Goal: Task Accomplishment & Management: Manage account settings

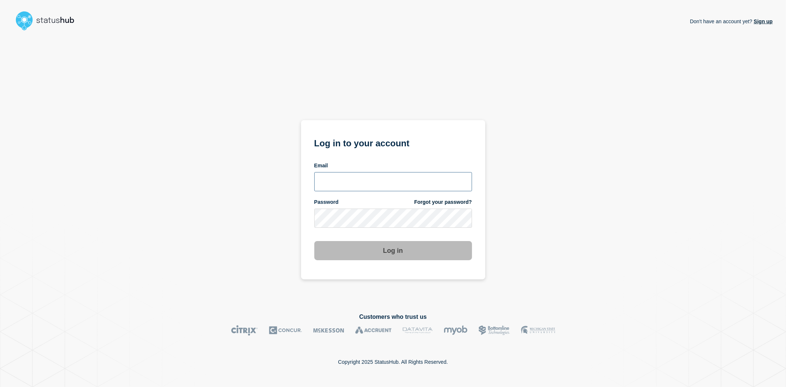
type input "[EMAIL_ADDRESS][DOMAIN_NAME]"
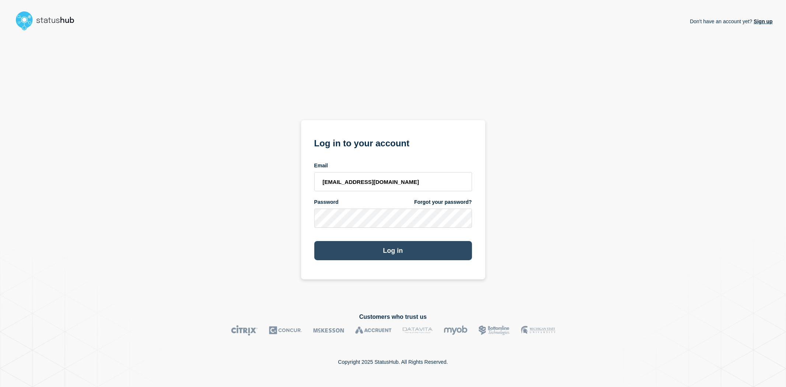
click at [330, 251] on button "Log in" at bounding box center [393, 250] width 158 height 19
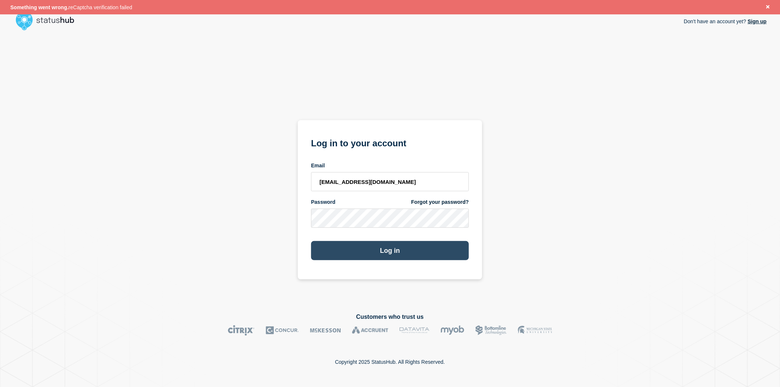
click at [338, 250] on button "Log in" at bounding box center [390, 250] width 158 height 19
click at [303, 219] on section "Log in to your account Email bygn@stibosystems.com Password Forgot your passwor…" at bounding box center [390, 199] width 184 height 159
click at [311, 241] on button "Log in" at bounding box center [390, 250] width 158 height 19
click at [400, 252] on button "Log in" at bounding box center [390, 250] width 158 height 19
click at [434, 201] on link "Forgot your password?" at bounding box center [439, 202] width 57 height 7
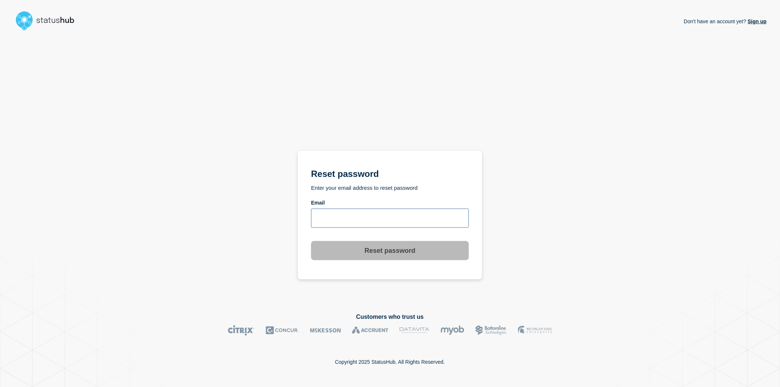
click at [370, 216] on input "email input" at bounding box center [390, 218] width 158 height 19
type input "[EMAIL_ADDRESS][DOMAIN_NAME]"
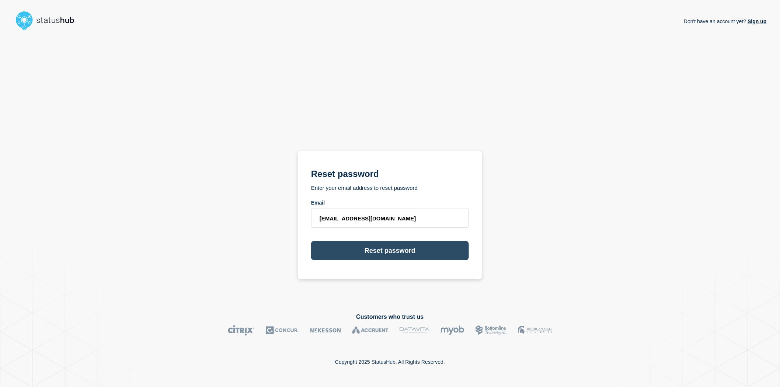
click at [390, 254] on button "Reset password" at bounding box center [390, 250] width 158 height 19
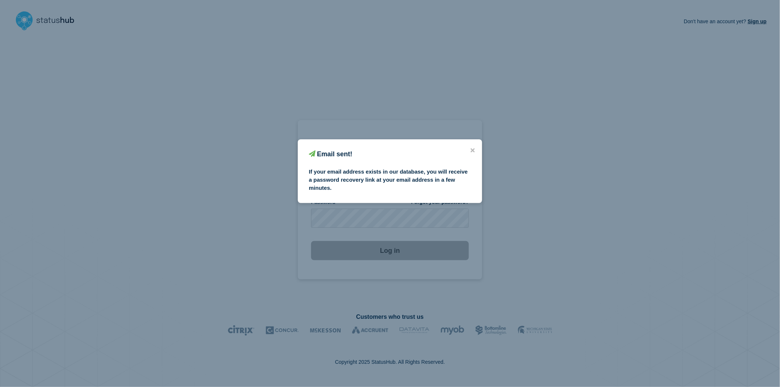
type input "[EMAIL_ADDRESS][DOMAIN_NAME]"
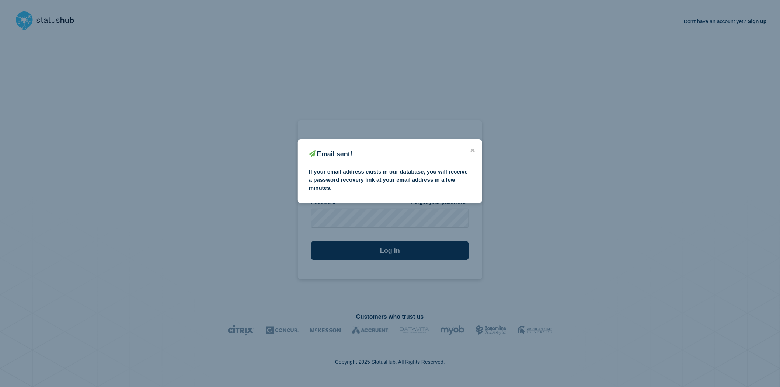
click at [387, 222] on div "Email sent! If your email address exists in our database, you will receive a pa…" at bounding box center [390, 193] width 780 height 387
click at [474, 149] on icon "close button" at bounding box center [473, 150] width 4 height 6
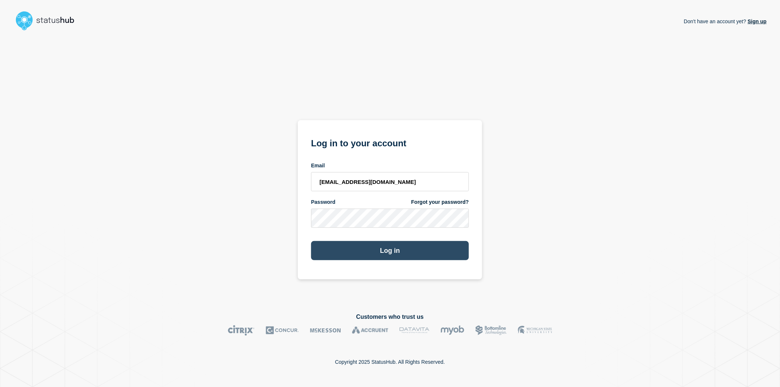
click at [338, 257] on button "Log in" at bounding box center [390, 250] width 158 height 19
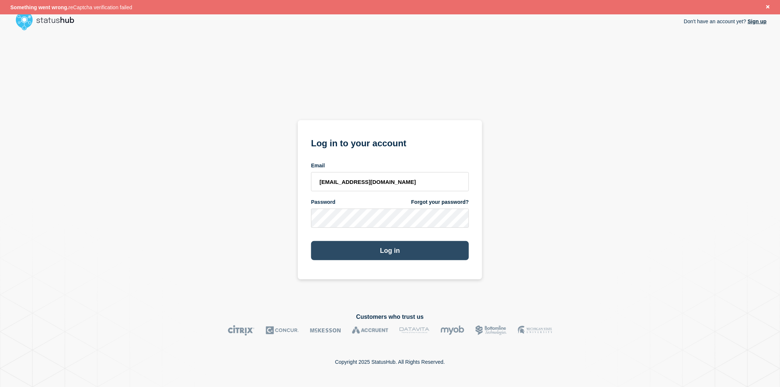
click at [338, 246] on button "Log in" at bounding box center [390, 250] width 158 height 19
click at [331, 254] on button "Log in" at bounding box center [390, 250] width 158 height 19
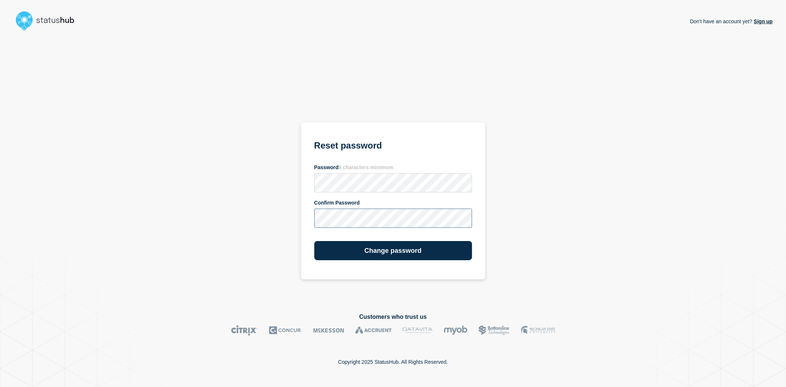
click at [314, 241] on button "Change password" at bounding box center [393, 250] width 158 height 19
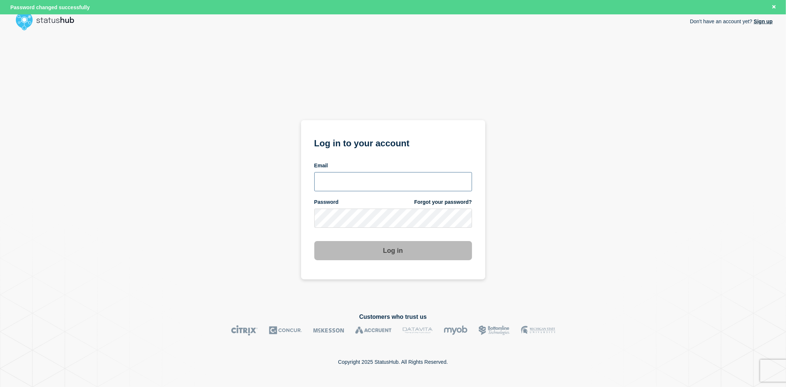
type input "[EMAIL_ADDRESS][DOMAIN_NAME]"
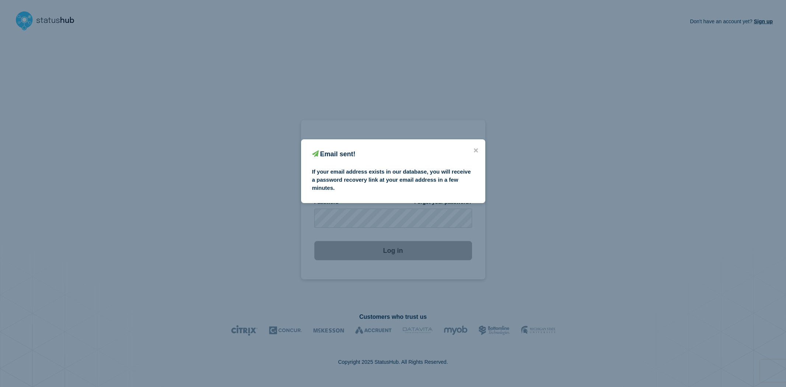
type input "[EMAIL_ADDRESS][DOMAIN_NAME]"
click at [475, 149] on icon "close button" at bounding box center [476, 150] width 4 height 4
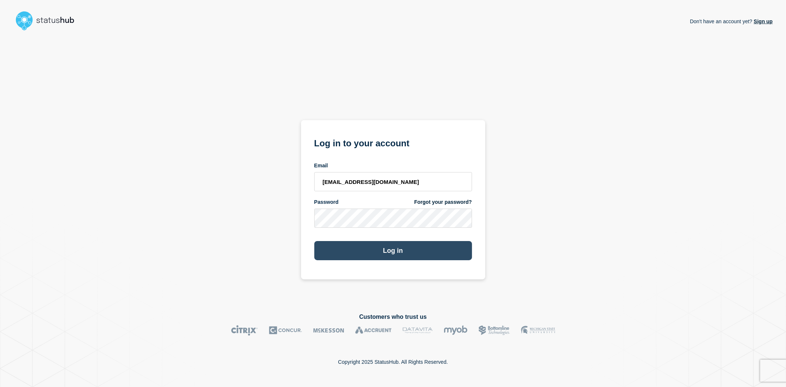
click at [334, 253] on button "Log in" at bounding box center [393, 250] width 158 height 19
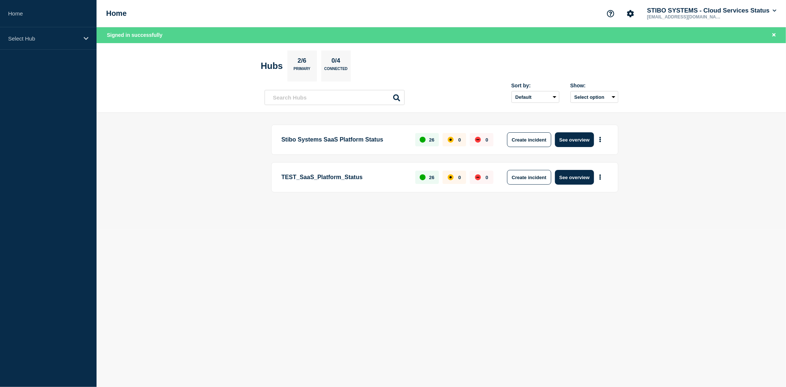
click at [338, 177] on p "TEST_SaaS_Platform_Status" at bounding box center [345, 177] width 126 height 15
click at [381, 222] on main "Stibo Systems SaaS Platform Status 26 0 0 Create incident See overview TEST_Saa…" at bounding box center [442, 171] width 690 height 116
click at [360, 183] on p "TEST_SaaS_Platform_Status" at bounding box center [345, 177] width 126 height 15
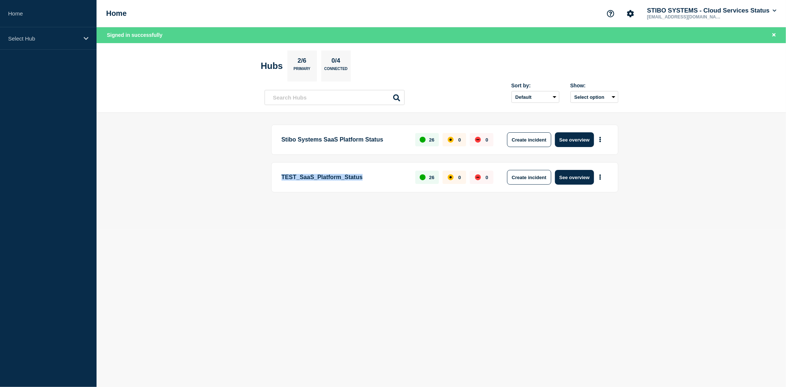
click at [360, 183] on p "TEST_SaaS_Platform_Status" at bounding box center [345, 177] width 126 height 15
click at [388, 219] on main "Stibo Systems SaaS Platform Status 26 0 0 Create incident See overview TEST_Saa…" at bounding box center [442, 171] width 690 height 116
click at [529, 140] on button "Create incident" at bounding box center [529, 139] width 44 height 15
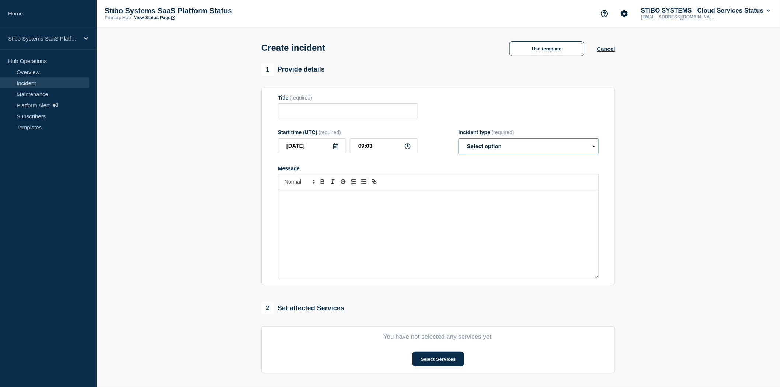
click at [491, 151] on select "Select option Investigating Identified Monitoring" at bounding box center [529, 146] width 140 height 16
click at [491, 148] on select "Select option Investigating Identified Monitoring" at bounding box center [529, 146] width 140 height 16
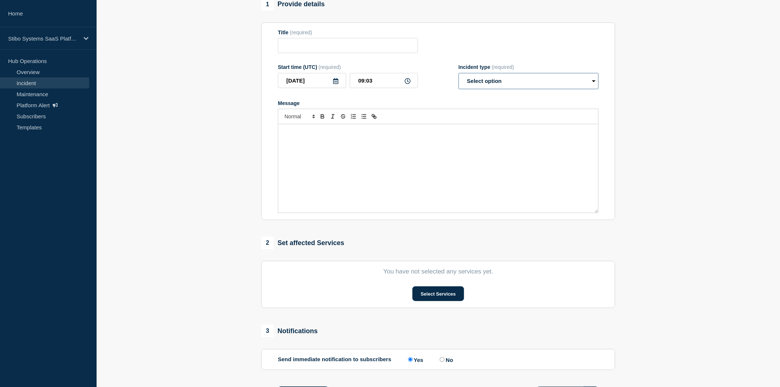
scroll to position [54, 0]
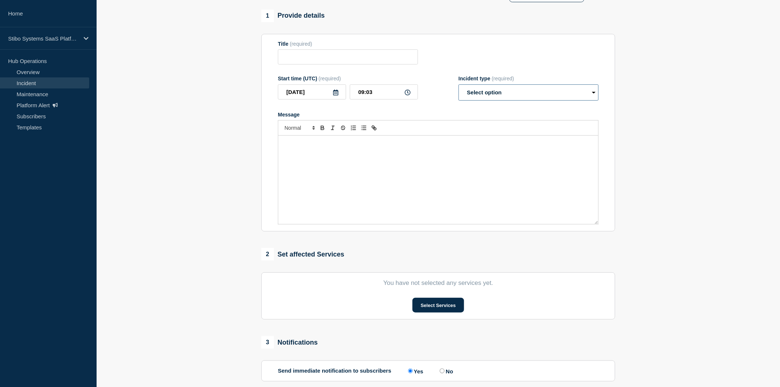
click at [491, 97] on select "Select option Investigating Identified Monitoring" at bounding box center [529, 92] width 140 height 16
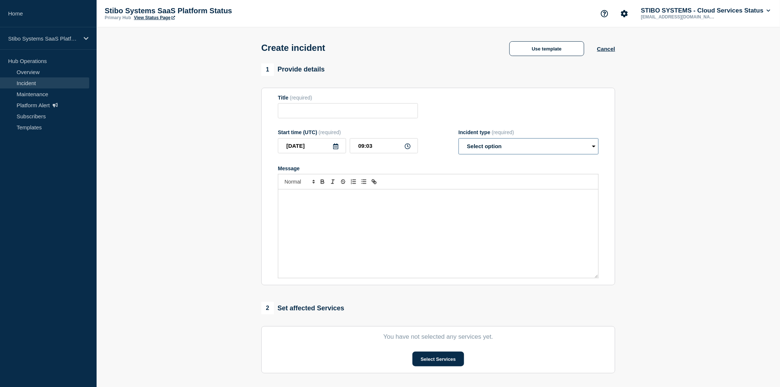
scroll to position [136, 0]
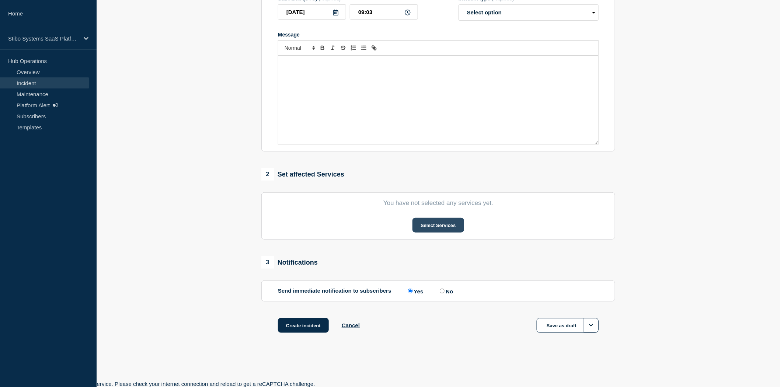
click at [428, 225] on button "Select Services" at bounding box center [437, 225] width 51 height 15
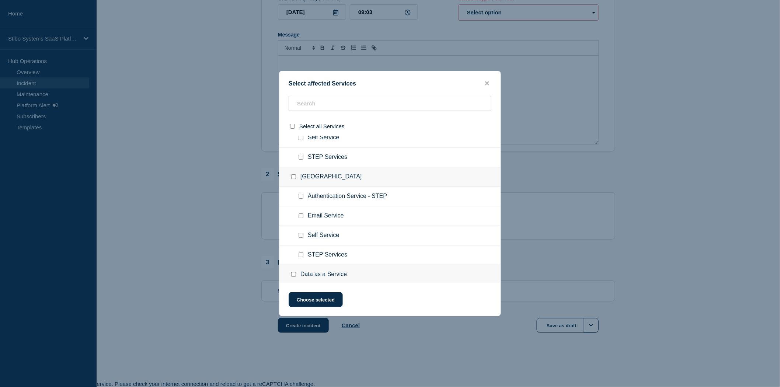
scroll to position [490, 0]
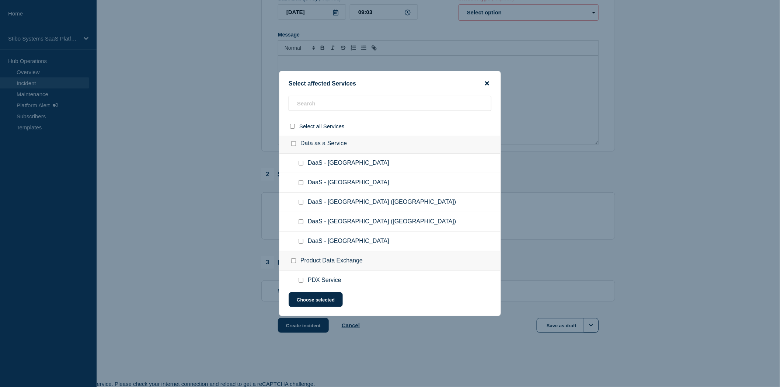
click at [487, 85] on icon "close button" at bounding box center [487, 83] width 4 height 6
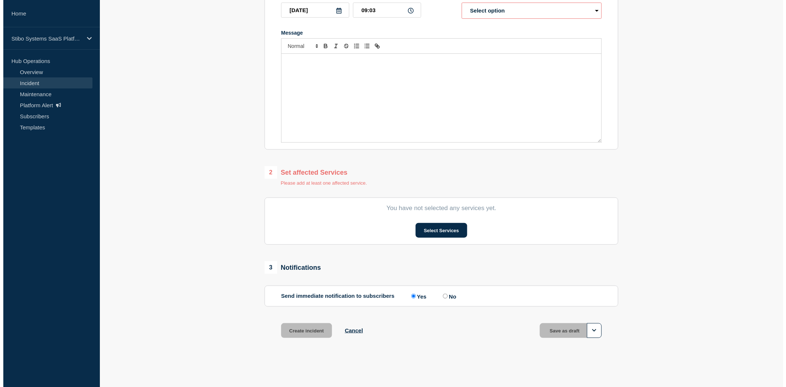
scroll to position [0, 0]
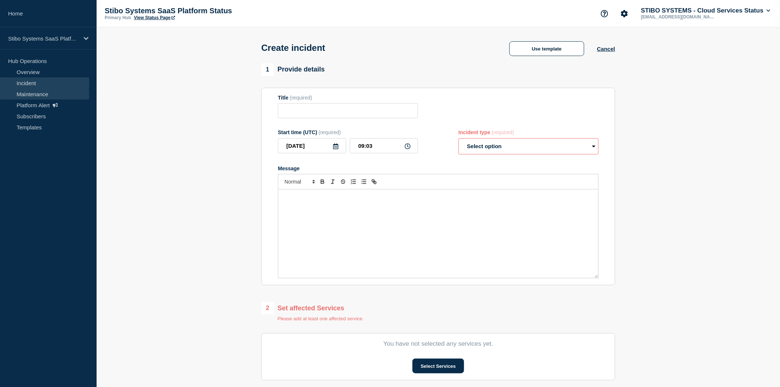
click at [27, 94] on link "Maintenance" at bounding box center [44, 93] width 89 height 11
click at [27, 106] on link "Platform Alert" at bounding box center [44, 105] width 89 height 11
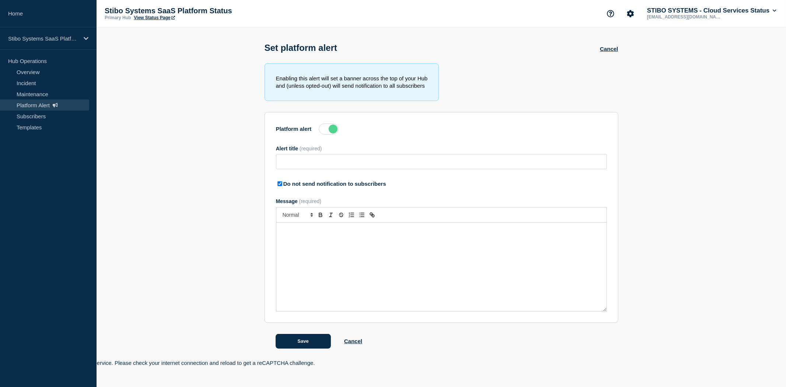
type input "Action Required: Update IP Whitelisting Before STEP Maintenance on [DATE]"
checkbox input "true"
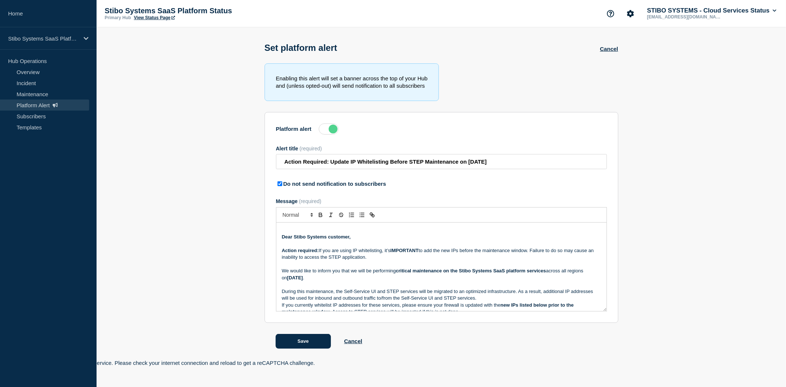
scroll to position [123, 0]
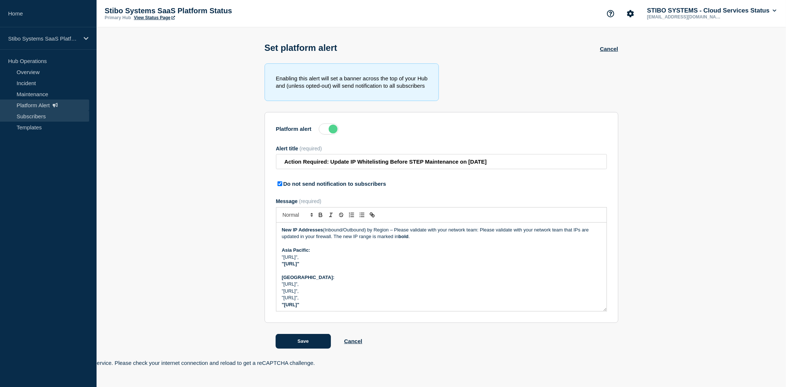
click at [30, 114] on link "Subscribers" at bounding box center [44, 116] width 89 height 11
